Goal: Task Accomplishment & Management: Complete application form

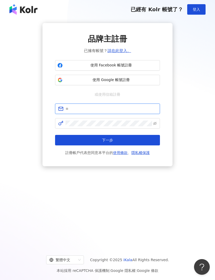
click at [148, 108] on input "text" at bounding box center [110, 109] width 91 height 6
click at [128, 110] on input "**********" at bounding box center [110, 109] width 91 height 6
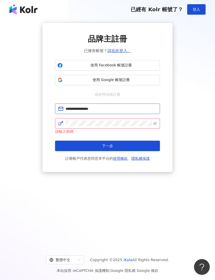
type input "**********"
click at [136, 119] on span at bounding box center [107, 123] width 105 height 10
click at [132, 146] on button "下一步" at bounding box center [107, 146] width 105 height 10
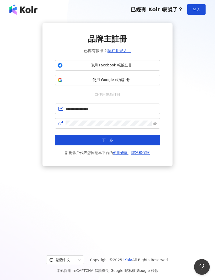
click at [135, 139] on button "下一步" at bounding box center [107, 140] width 105 height 10
click at [135, 143] on button "下一步" at bounding box center [107, 140] width 105 height 10
click at [138, 140] on button "下一步" at bounding box center [107, 140] width 105 height 10
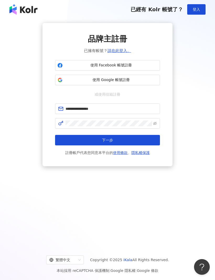
click at [136, 143] on button "下一步" at bounding box center [107, 140] width 105 height 10
click at [140, 143] on button "下一步" at bounding box center [107, 140] width 105 height 10
click at [141, 141] on button "下一步" at bounding box center [107, 140] width 105 height 10
click at [141, 140] on button "下一步" at bounding box center [107, 140] width 105 height 10
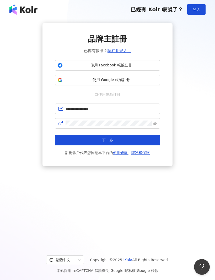
click at [53, 261] on circle at bounding box center [50, 259] width 3 height 3
click at [33, 207] on div "**********" at bounding box center [107, 132] width 215 height 227
click at [22, 198] on div "**********" at bounding box center [107, 132] width 215 height 227
click at [146, 136] on button "下一步" at bounding box center [107, 140] width 105 height 10
click at [60, 144] on button "下一步" at bounding box center [107, 140] width 105 height 10
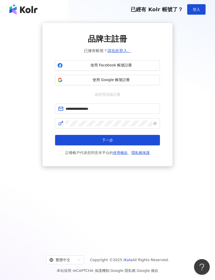
click at [153, 141] on button "下一步" at bounding box center [107, 140] width 105 height 10
click at [149, 142] on button "下一步" at bounding box center [107, 140] width 105 height 10
click at [148, 142] on button "下一步" at bounding box center [107, 140] width 105 height 10
click at [151, 137] on button "下一步" at bounding box center [107, 140] width 105 height 10
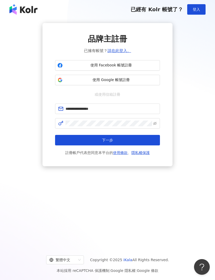
click at [151, 137] on button "下一步" at bounding box center [107, 140] width 105 height 10
click at [150, 140] on button "下一步" at bounding box center [107, 140] width 105 height 10
click at [157, 119] on span at bounding box center [107, 123] width 105 height 10
click at [157, 118] on form "**********" at bounding box center [107, 130] width 105 height 52
click at [156, 123] on icon "eye-invisible" at bounding box center [155, 124] width 4 height 4
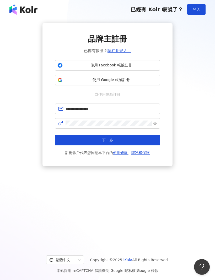
click at [145, 142] on button "下一步" at bounding box center [107, 140] width 105 height 10
click at [146, 140] on button "下一步" at bounding box center [107, 140] width 105 height 10
click at [156, 122] on icon "eye" at bounding box center [155, 124] width 4 height 4
click at [150, 140] on button "下一步" at bounding box center [107, 140] width 105 height 10
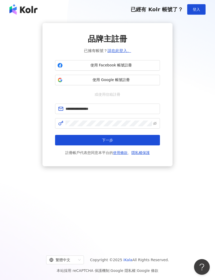
click at [150, 140] on button "下一步" at bounding box center [107, 140] width 105 height 10
click at [146, 142] on button "下一步" at bounding box center [107, 140] width 105 height 10
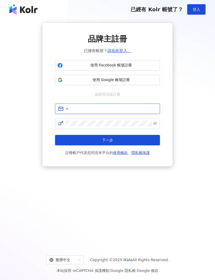
click at [150, 106] on input "text" at bounding box center [110, 109] width 91 height 6
type input "**********"
click at [136, 142] on button "下一步" at bounding box center [107, 140] width 105 height 10
click at [154, 140] on button "下一步" at bounding box center [107, 140] width 105 height 10
click at [153, 140] on button "下一步" at bounding box center [107, 140] width 105 height 10
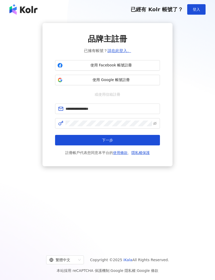
click at [146, 143] on button "下一步" at bounding box center [107, 140] width 105 height 10
click at [144, 142] on button "下一步" at bounding box center [107, 140] width 105 height 10
click at [142, 141] on button "下一步" at bounding box center [107, 140] width 105 height 10
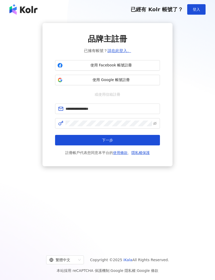
click at [136, 139] on button "下一步" at bounding box center [107, 140] width 105 height 10
click at [141, 144] on button "下一步" at bounding box center [107, 140] width 105 height 10
click at [140, 144] on button "下一步" at bounding box center [107, 140] width 105 height 10
click at [139, 143] on button "下一步" at bounding box center [107, 140] width 105 height 10
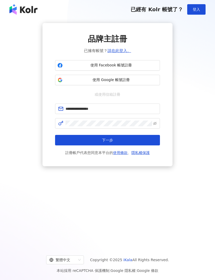
click at [139, 143] on button "下一步" at bounding box center [107, 140] width 105 height 10
click at [137, 140] on button "下一步" at bounding box center [107, 140] width 105 height 10
